Goal: Task Accomplishment & Management: Manage account settings

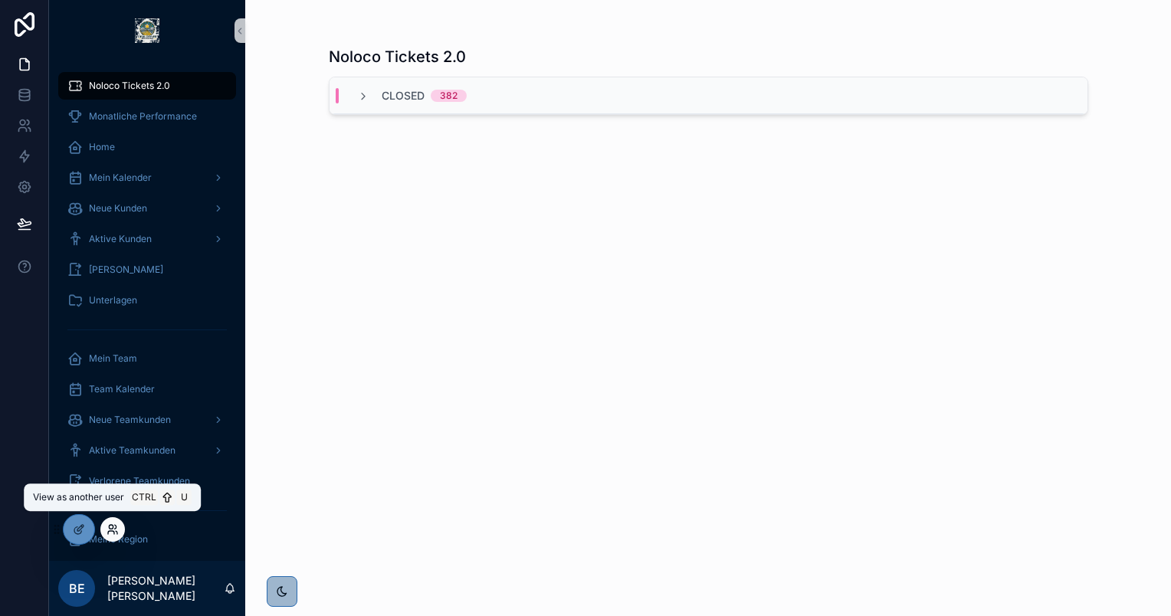
click at [114, 531] on icon at bounding box center [112, 529] width 12 height 12
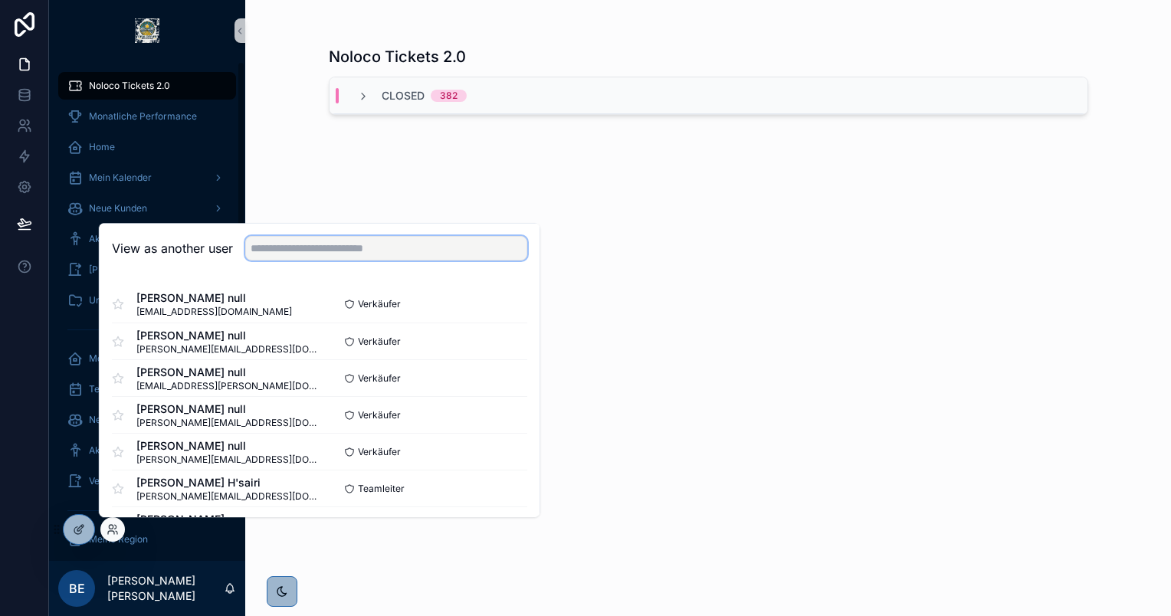
click at [378, 248] on input "text" at bounding box center [386, 248] width 282 height 25
paste input "**********"
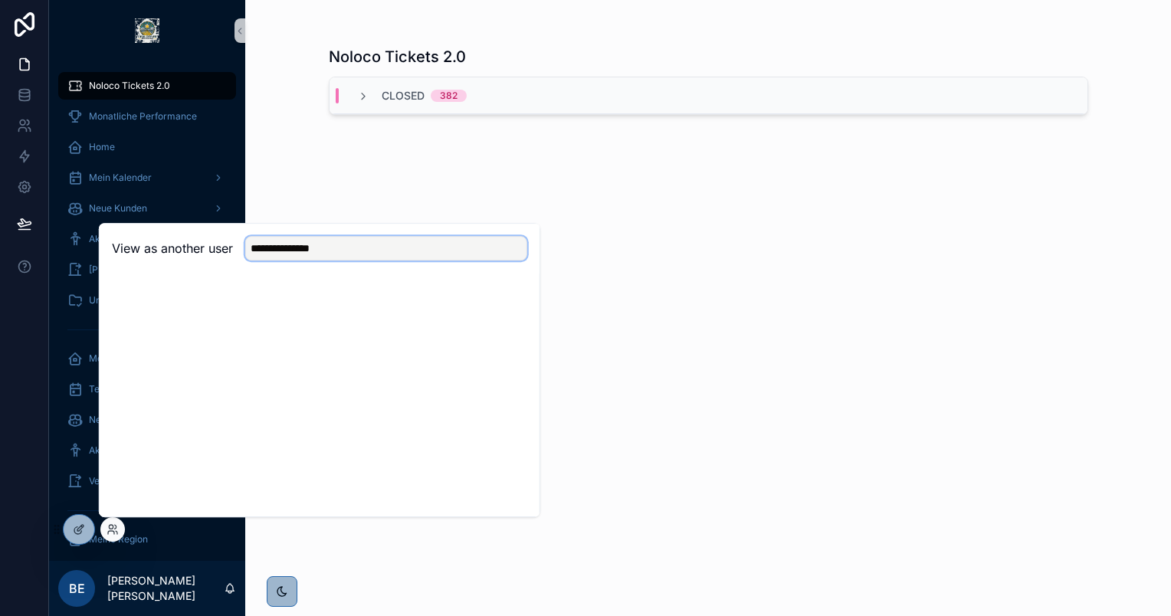
click at [378, 248] on input "**********" at bounding box center [386, 248] width 282 height 25
type input "*****"
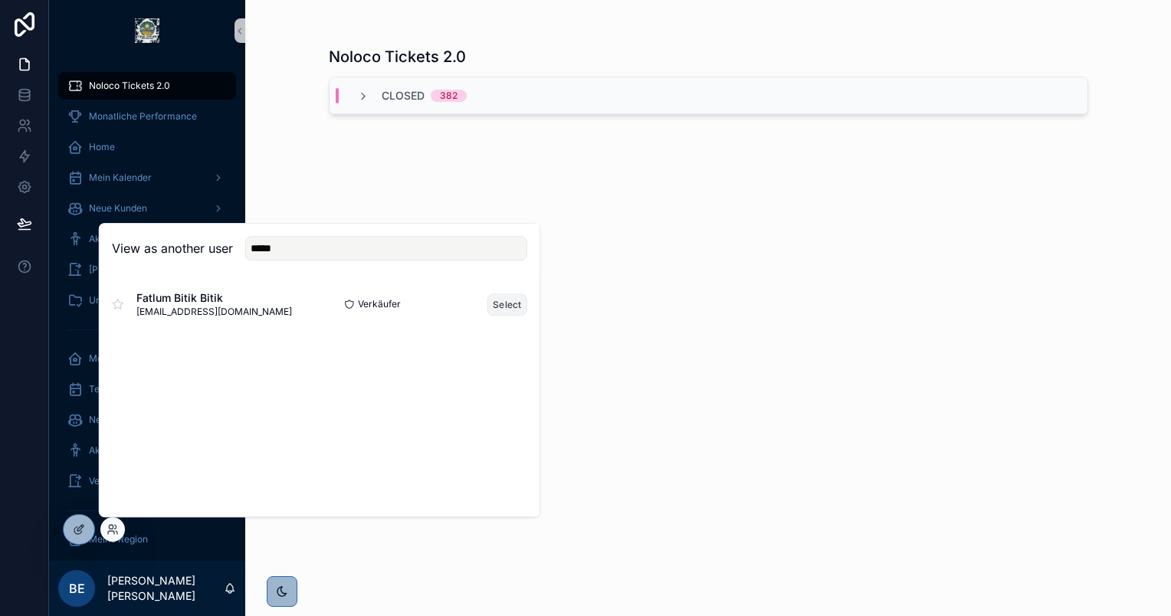
click at [503, 306] on button "Select" at bounding box center [507, 304] width 40 height 22
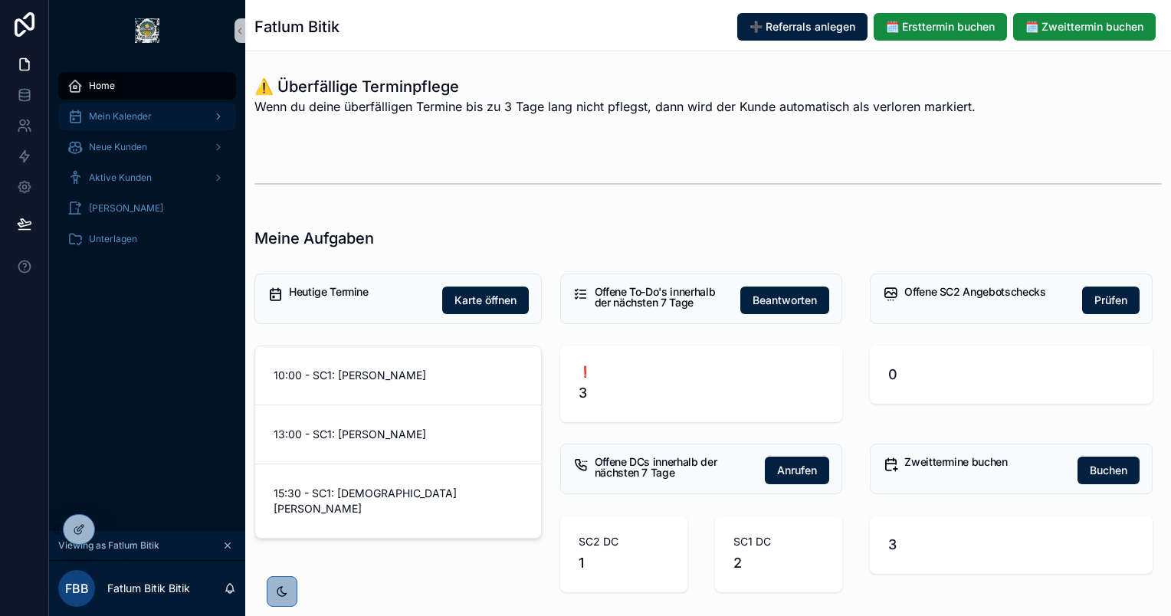
click at [143, 116] on span "Mein Kalender" at bounding box center [120, 116] width 63 height 12
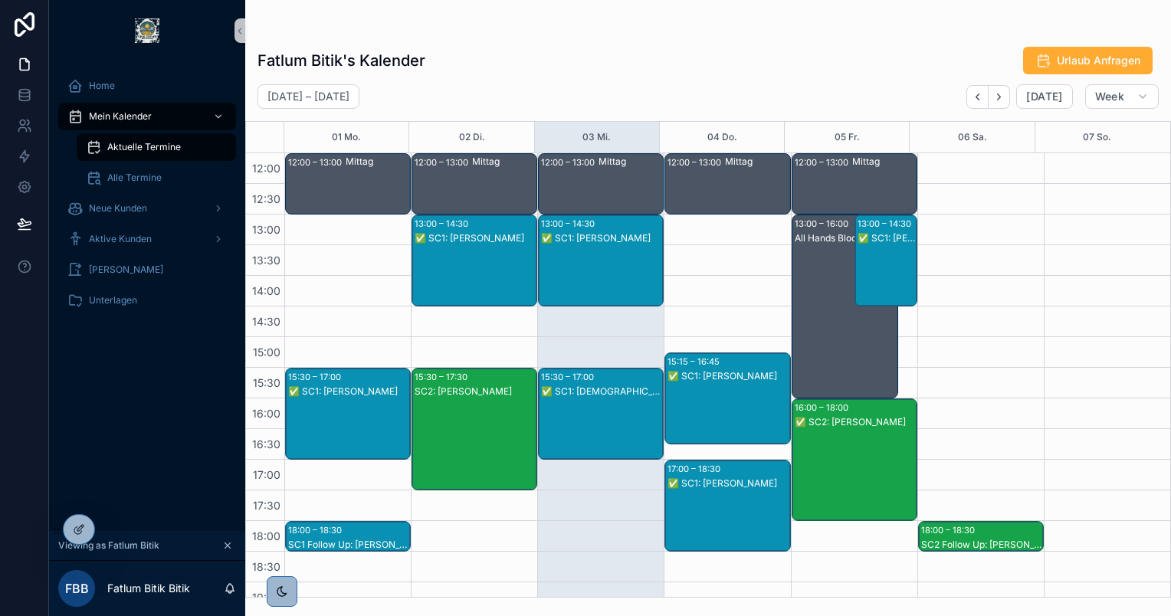
scroll to position [138, 0]
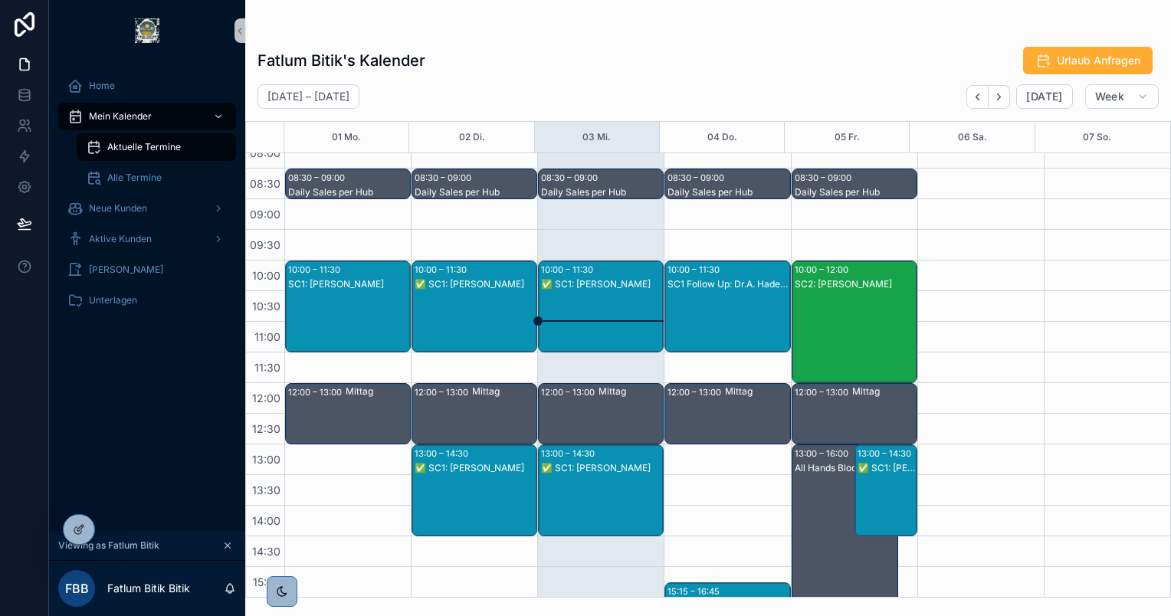
click at [617, 297] on div "✅ SC1: [PERSON_NAME]" at bounding box center [601, 321] width 121 height 89
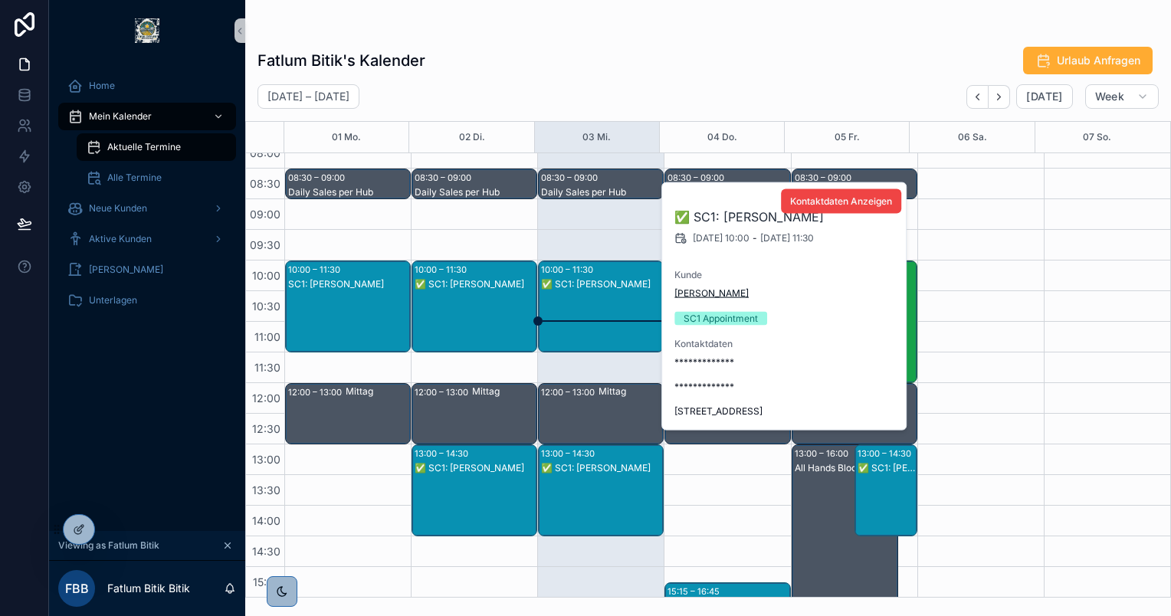
click at [712, 291] on span "[PERSON_NAME]" at bounding box center [711, 293] width 74 height 12
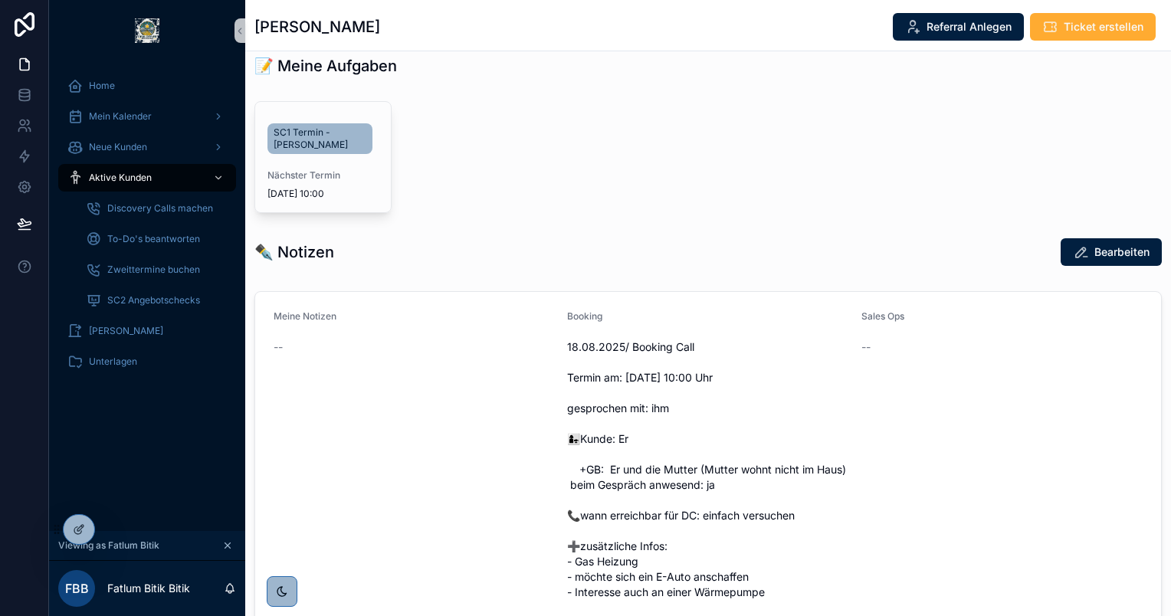
scroll to position [613, 0]
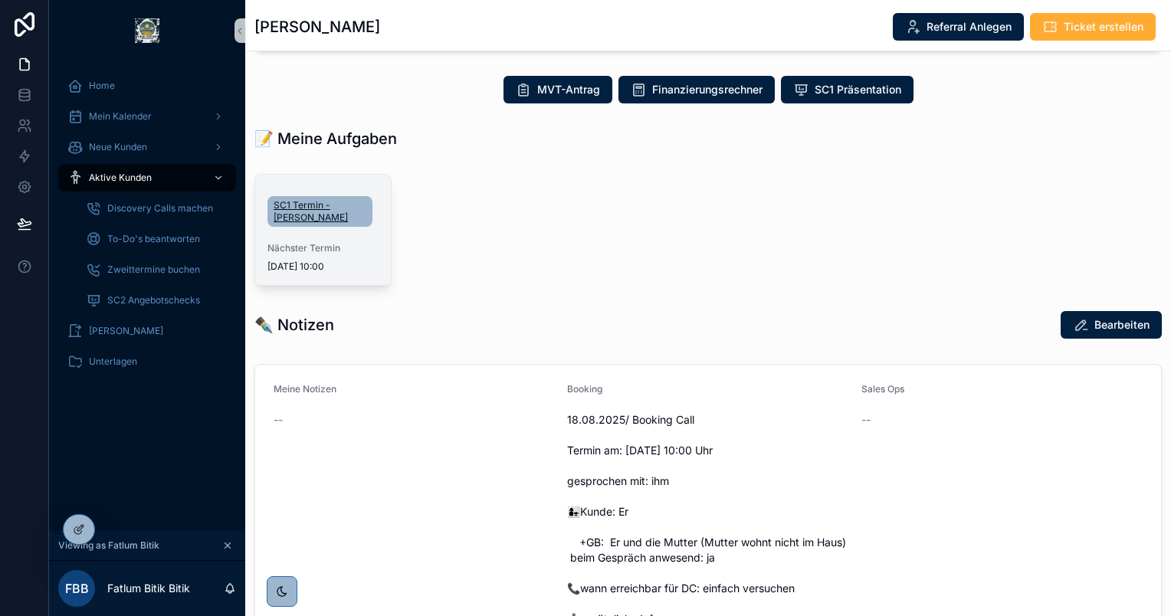
click at [300, 202] on span "SC1 Termin - [PERSON_NAME]" at bounding box center [320, 211] width 93 height 25
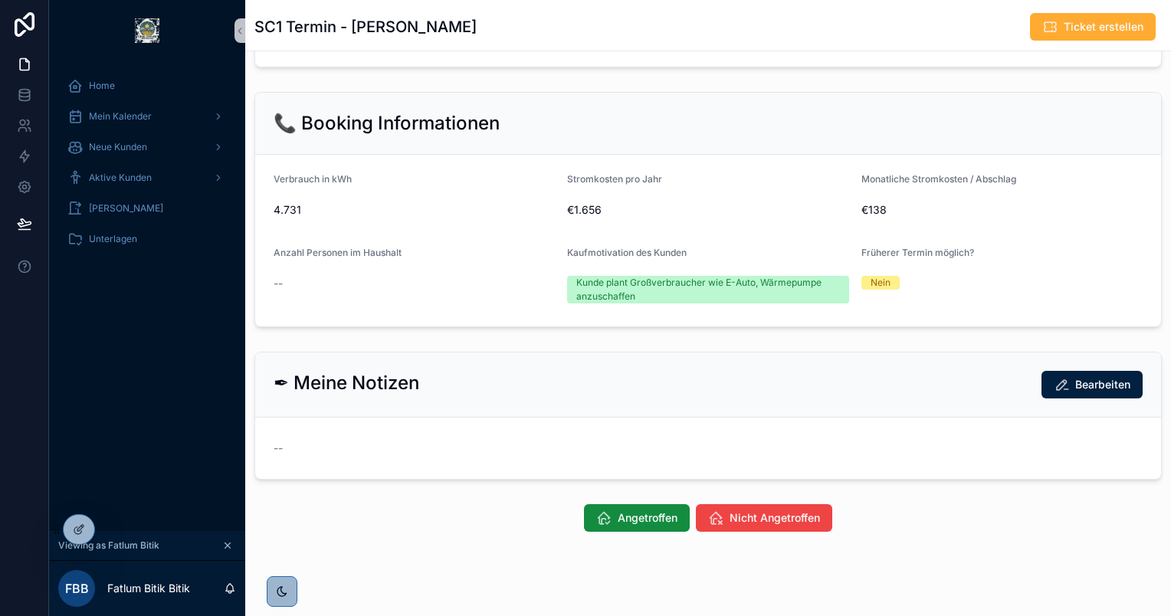
scroll to position [405, 0]
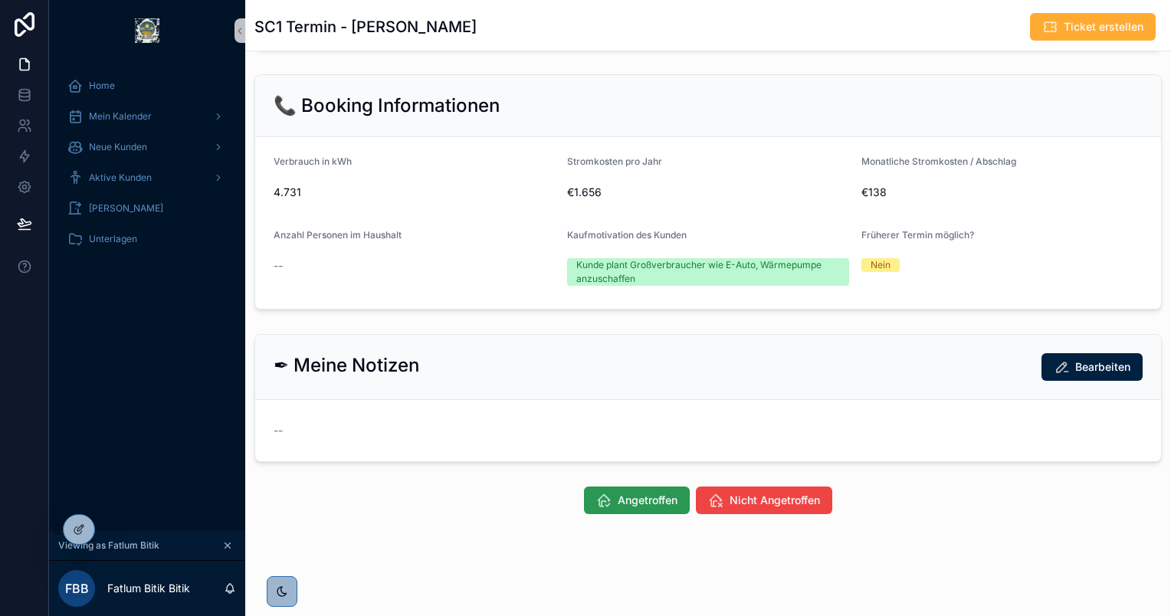
click at [644, 493] on span "Angetroffen" at bounding box center [647, 500] width 60 height 15
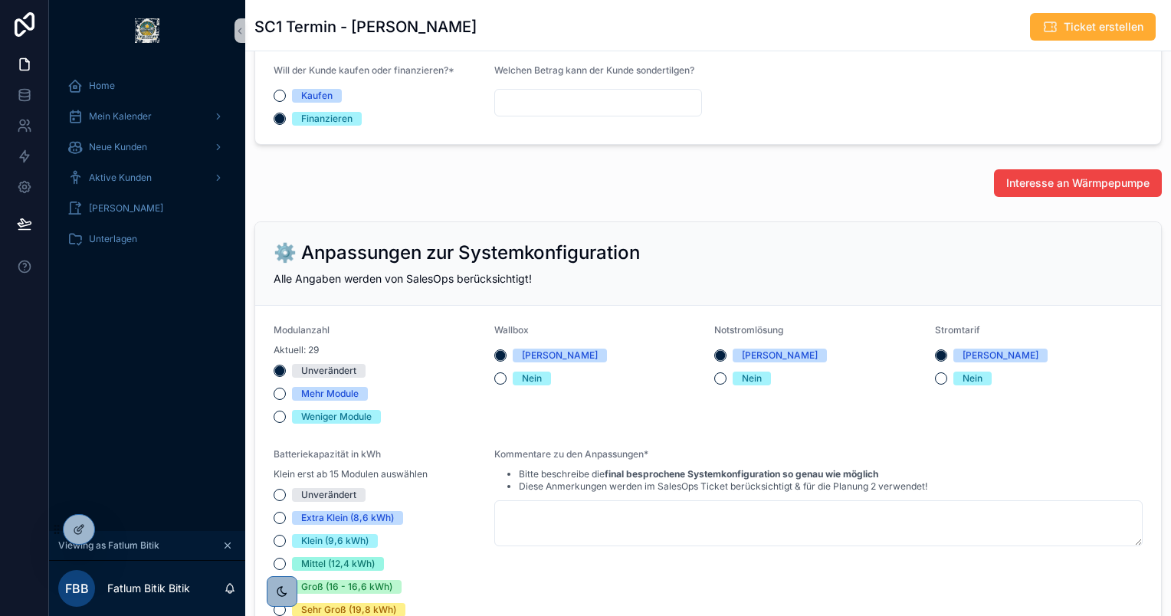
scroll to position [613, 0]
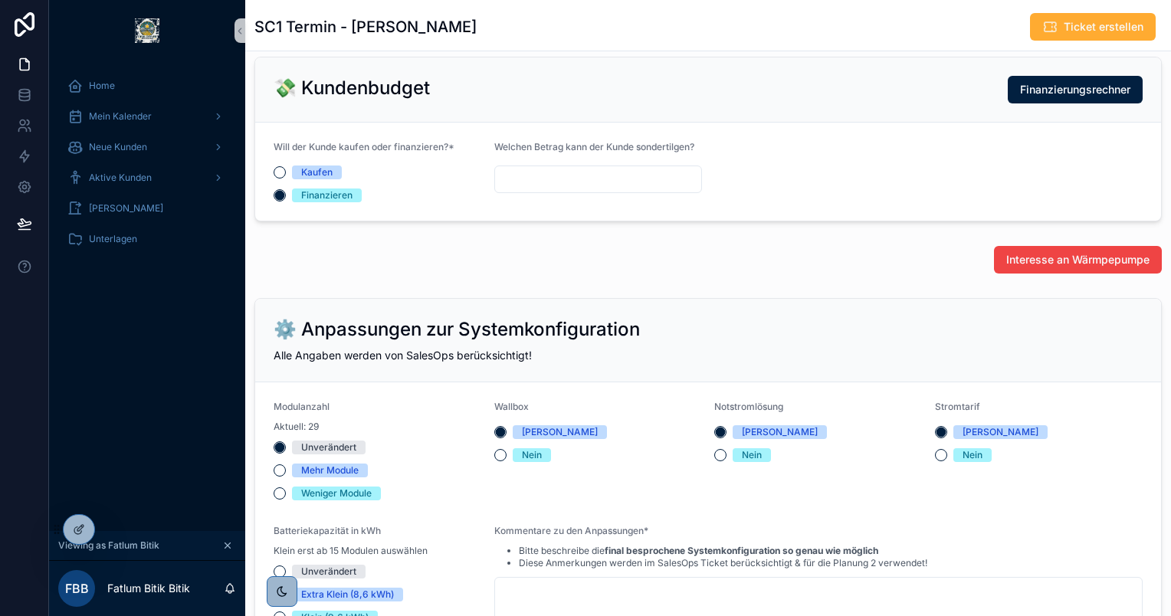
click at [1151, 314] on div "⚙️ Anpassungen zur Systemkonfiguration Alle Angaben werden von SalesOps berücks…" at bounding box center [707, 505] width 925 height 427
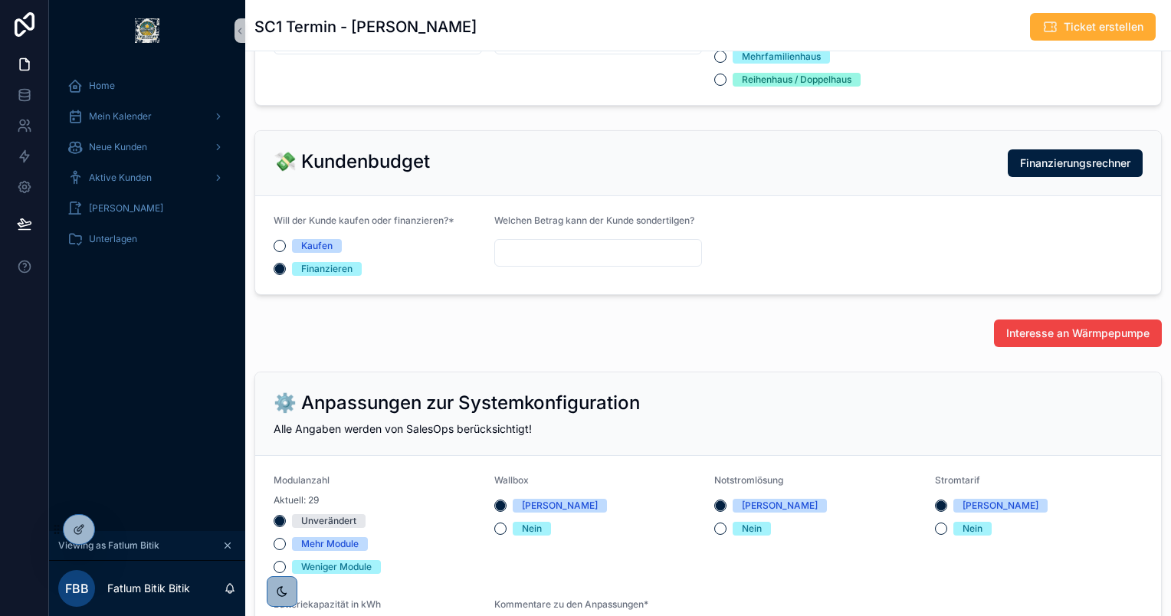
scroll to position [686, 0]
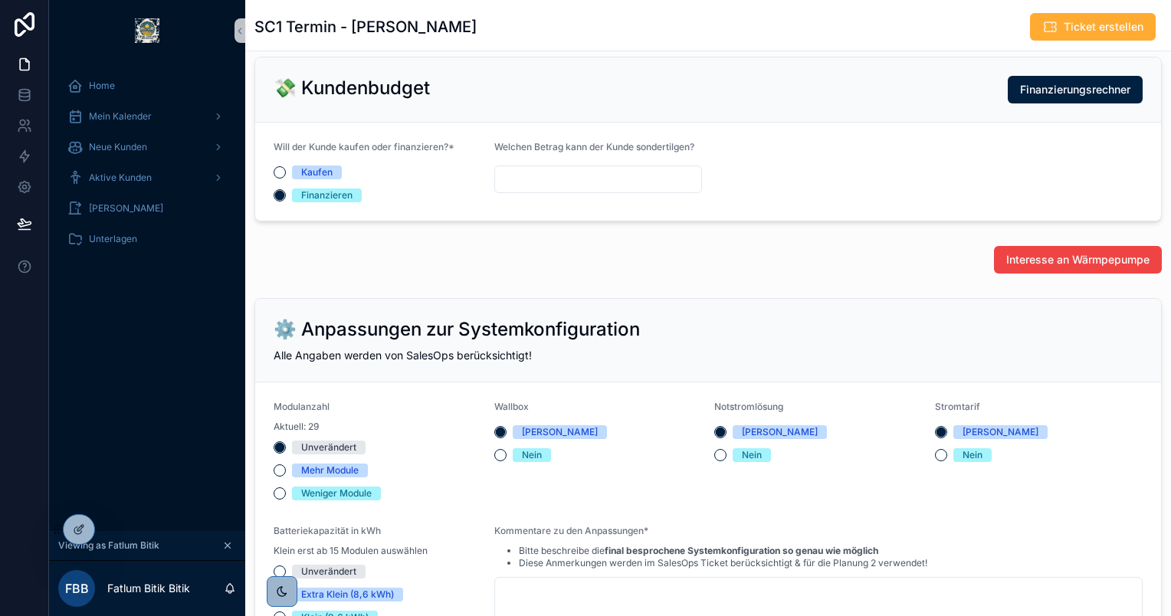
click at [1143, 292] on div "⚙️ Anpassungen zur Systemkonfiguration Alle Angaben werden von SalesOps berücks…" at bounding box center [707, 505] width 925 height 427
click at [1102, 260] on span "Interesse an Wärmpepumpe" at bounding box center [1077, 259] width 143 height 15
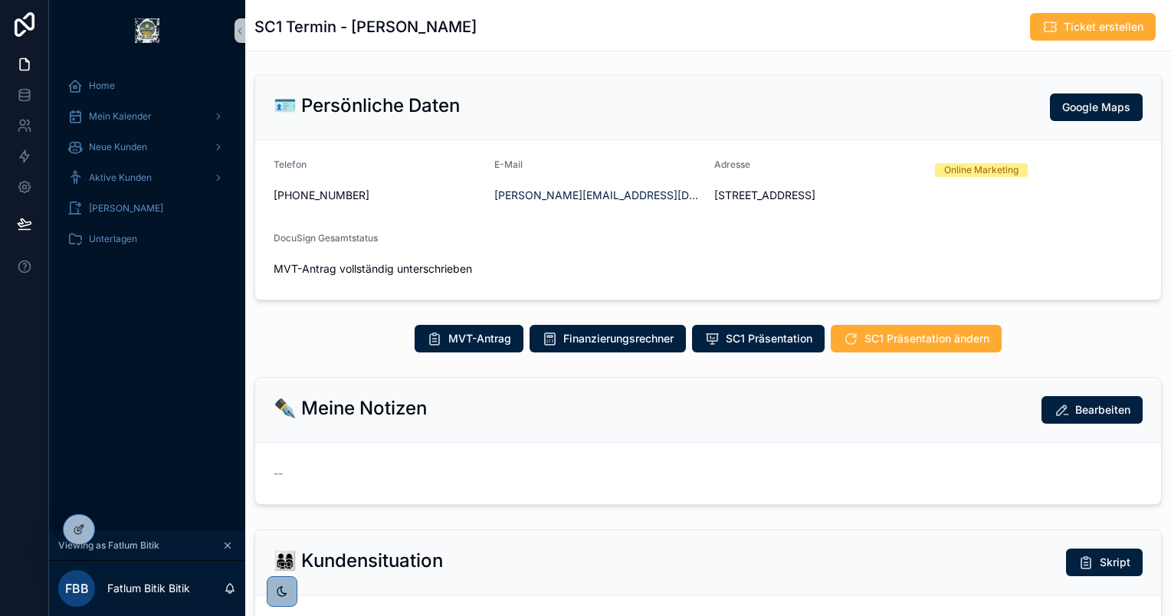
scroll to position [0, 0]
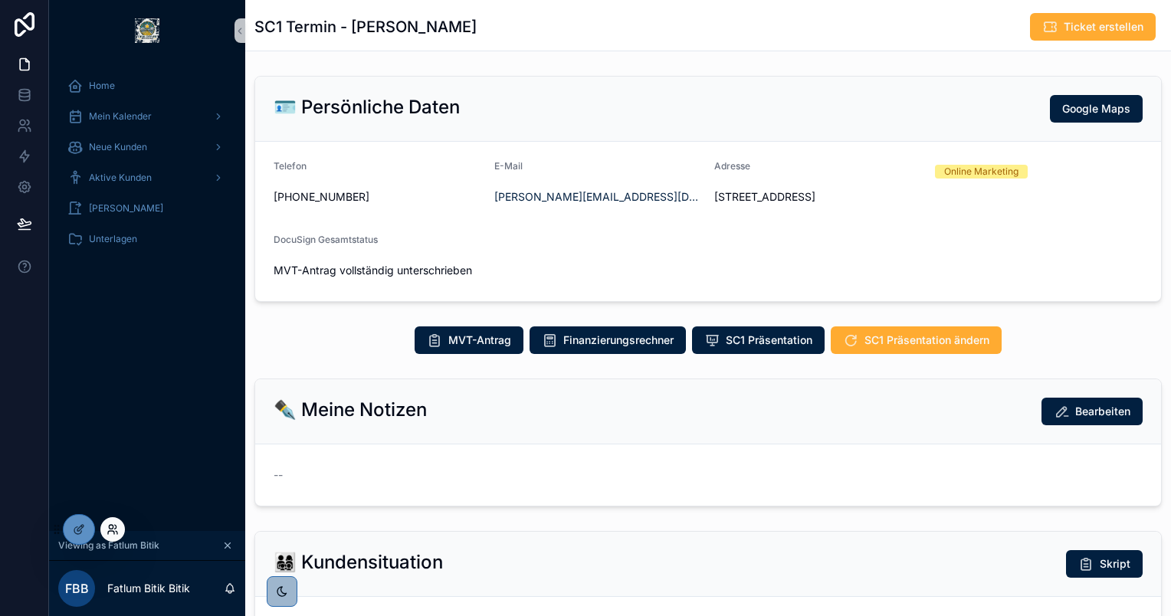
click at [110, 529] on icon at bounding box center [112, 529] width 12 height 12
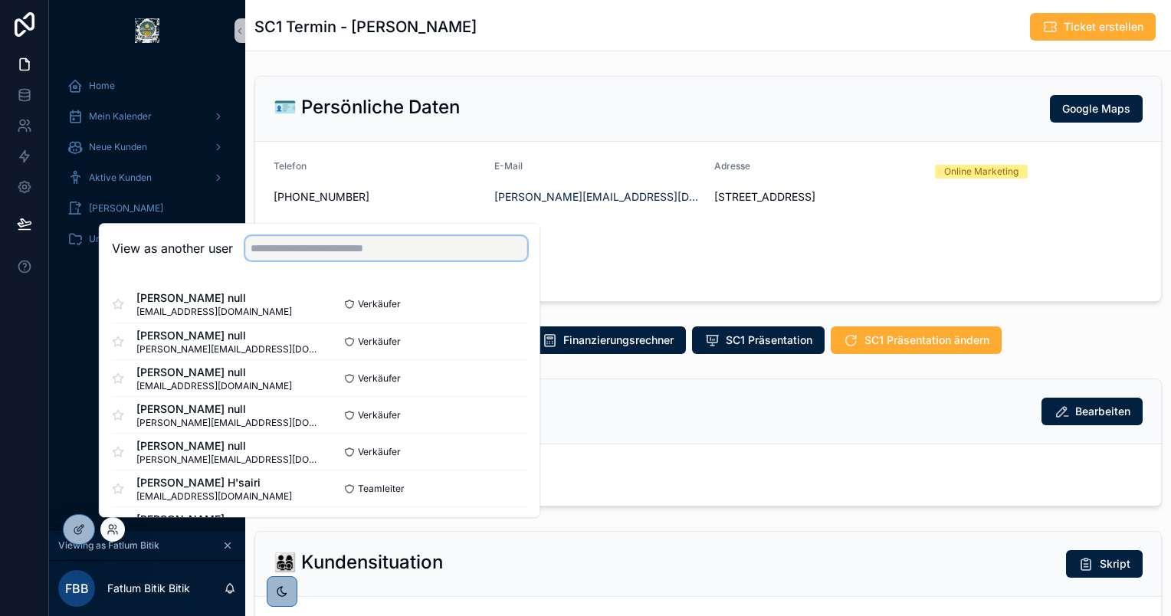
click at [373, 248] on input "text" at bounding box center [386, 248] width 282 height 25
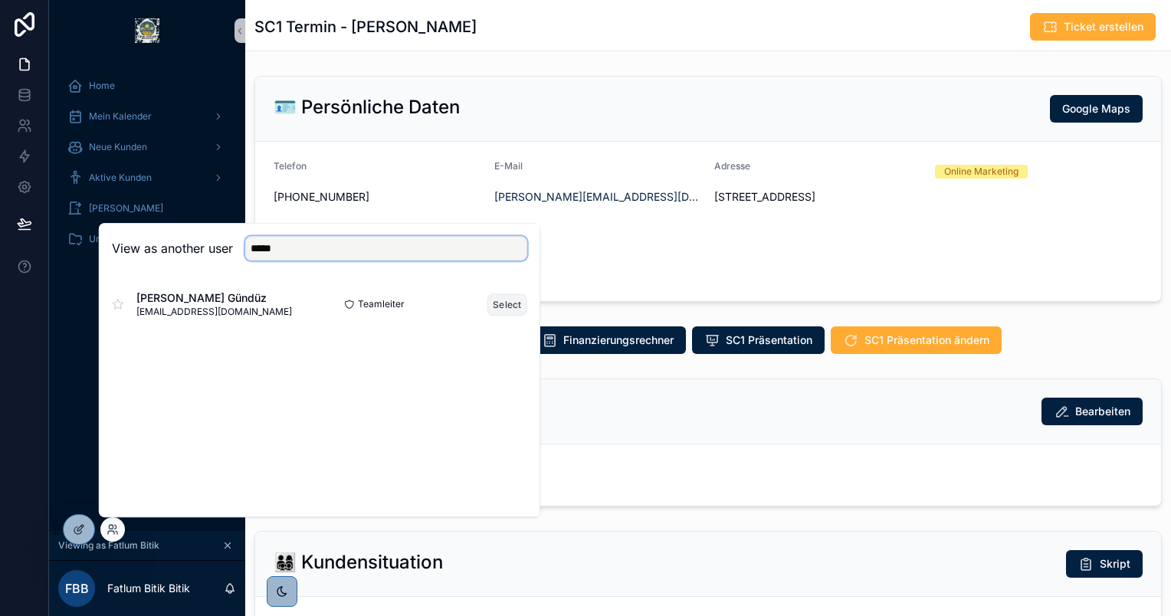
type input "*****"
click at [510, 297] on button "Select" at bounding box center [507, 304] width 40 height 22
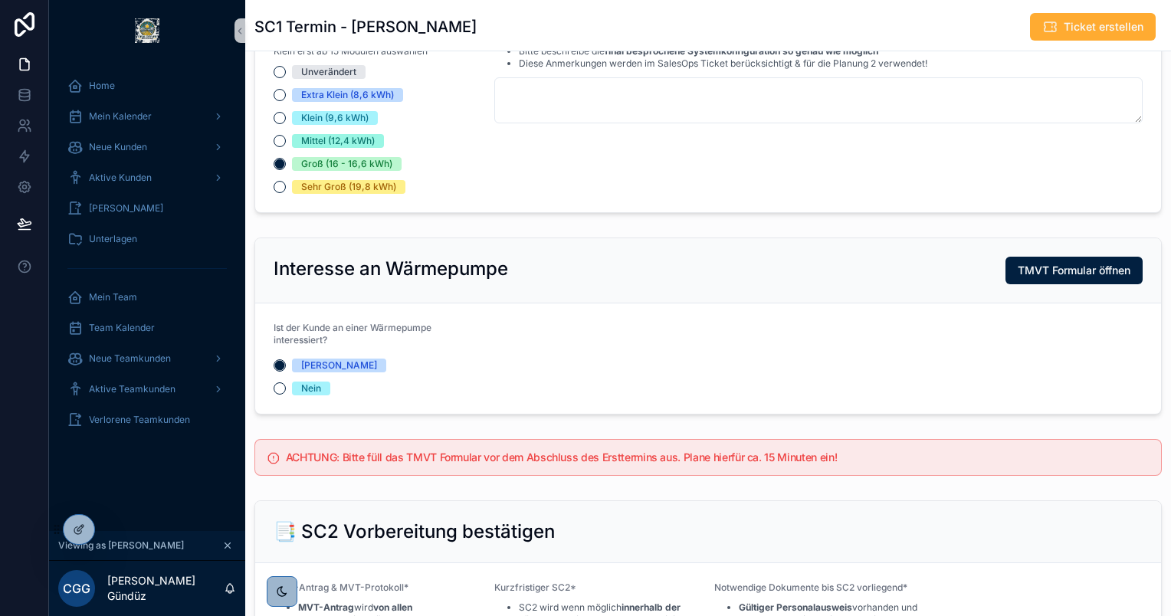
scroll to position [1164, 0]
